Goal: Task Accomplishment & Management: Manage account settings

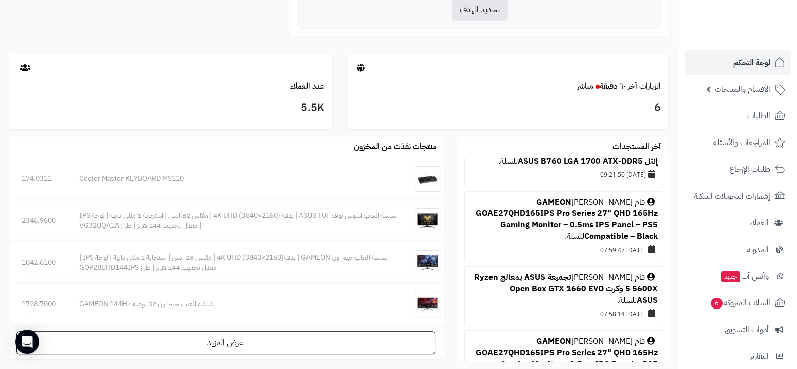
scroll to position [125, 0]
click at [756, 118] on span "الطلبات" at bounding box center [758, 116] width 23 height 14
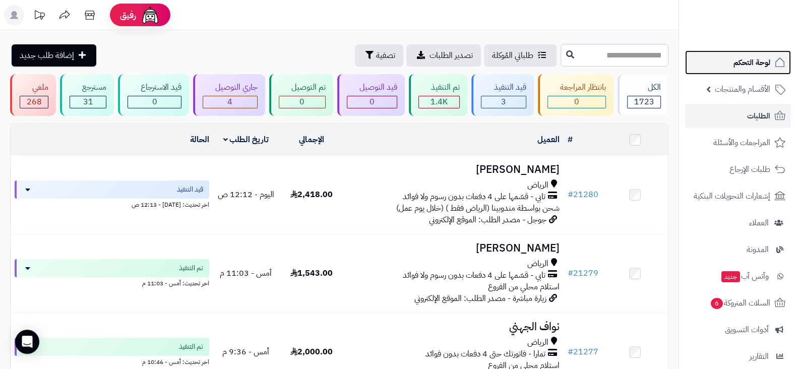
click at [748, 59] on span "لوحة التحكم" at bounding box center [752, 62] width 37 height 14
